Goal: Transaction & Acquisition: Book appointment/travel/reservation

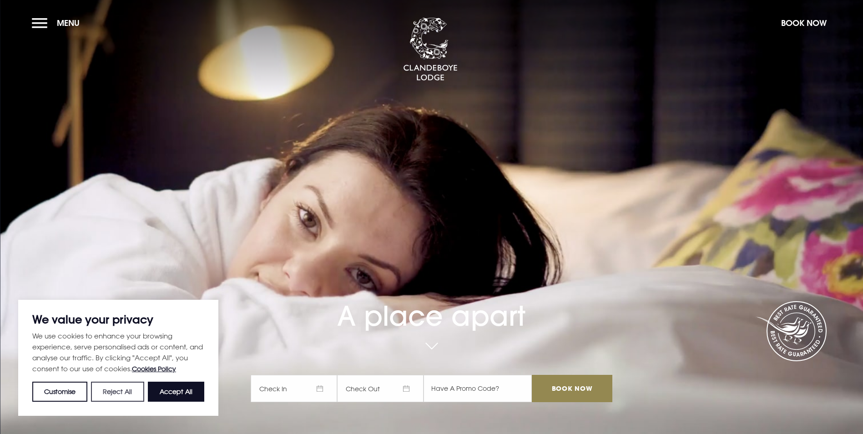
click at [114, 392] on button "Reject All" at bounding box center [117, 392] width 53 height 20
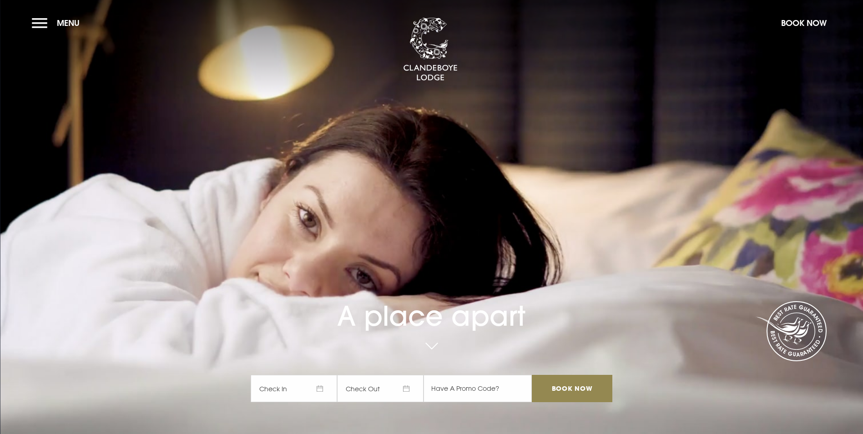
click at [279, 375] on span "Check In" at bounding box center [294, 388] width 86 height 27
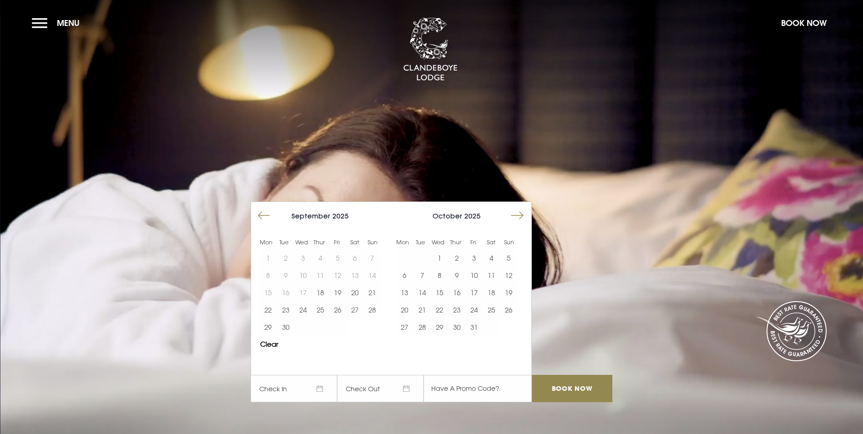
click at [531, 208] on div at bounding box center [522, 218] width 18 height 21
click at [517, 207] on button "Move forward to switch to the next month." at bounding box center [517, 215] width 17 height 17
click at [499, 301] on button "22" at bounding box center [491, 309] width 17 height 17
click at [512, 301] on button "23" at bounding box center [508, 309] width 17 height 17
click at [567, 375] on input "Book Now" at bounding box center [572, 388] width 80 height 27
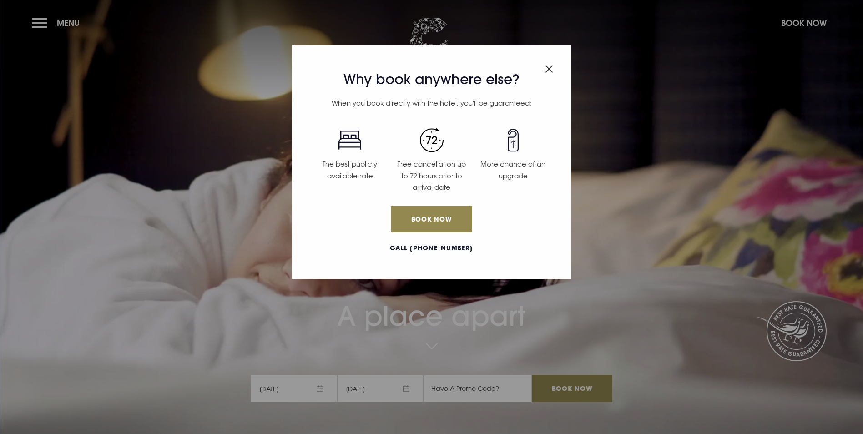
click at [546, 66] on img "Close modal" at bounding box center [549, 69] width 8 height 8
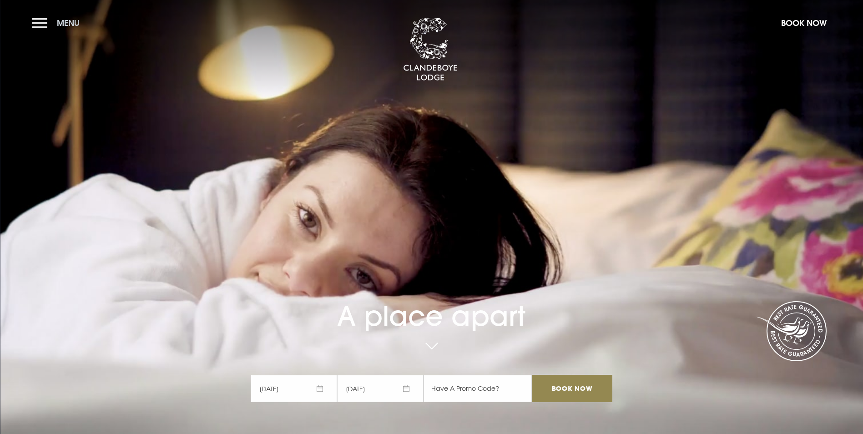
click at [36, 25] on button "Menu" at bounding box center [58, 23] width 52 height 20
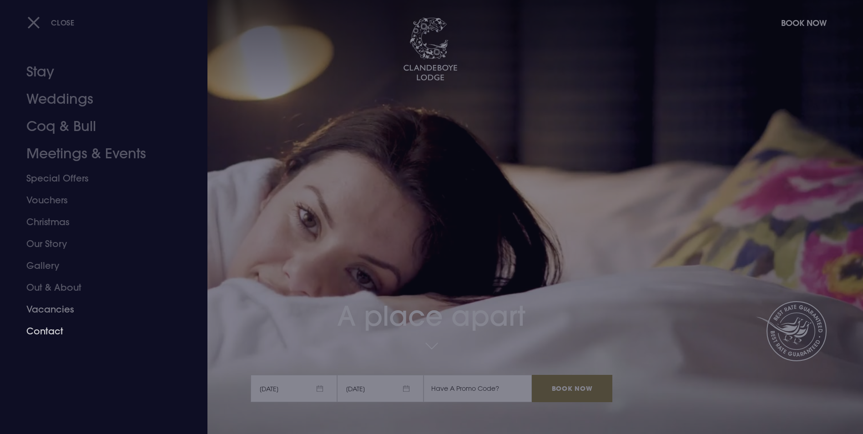
click at [52, 329] on link "Contact" at bounding box center [98, 331] width 144 height 22
